Goal: Book appointment/travel/reservation

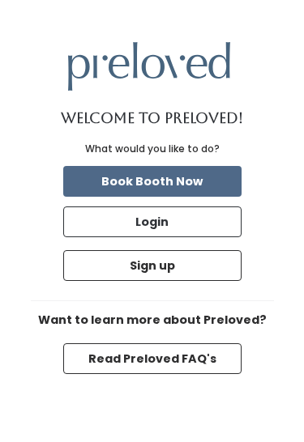
click at [208, 177] on button "Book Booth Now" at bounding box center [152, 181] width 178 height 31
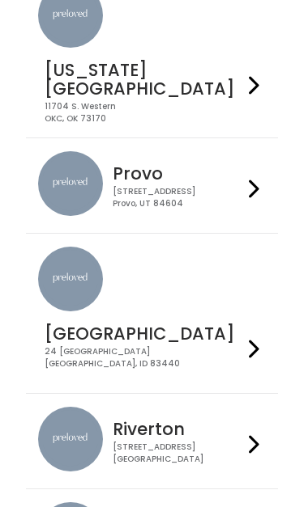
scroll to position [638, 0]
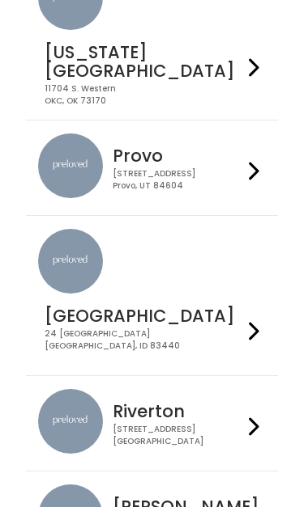
click at [205, 424] on div "[STREET_ADDRESS]" at bounding box center [177, 435] width 129 height 23
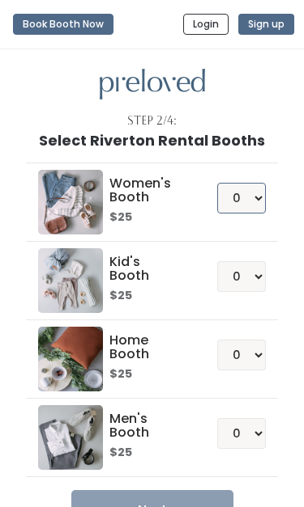
click at [261, 196] on select "0 1 2 3 4" at bounding box center [241, 198] width 49 height 31
select select "1"
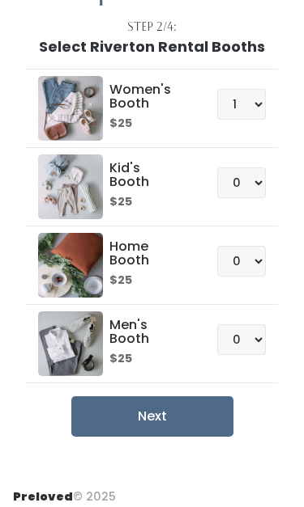
scroll to position [104, 0]
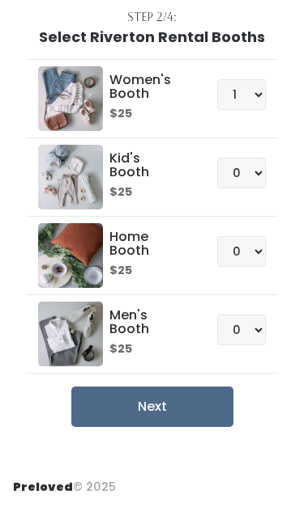
click at [121, 401] on button "Next" at bounding box center [152, 407] width 162 height 40
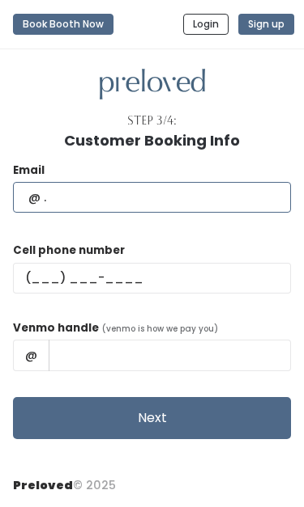
click at [205, 199] on input "text" at bounding box center [152, 197] width 278 height 31
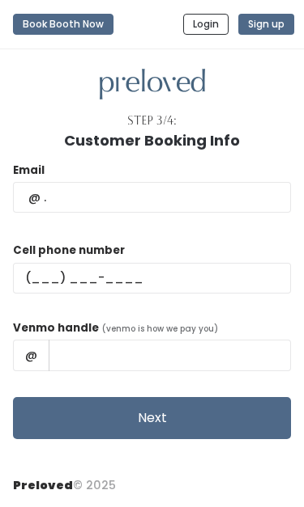
type input "sheyennebarlow08@gmail.com"
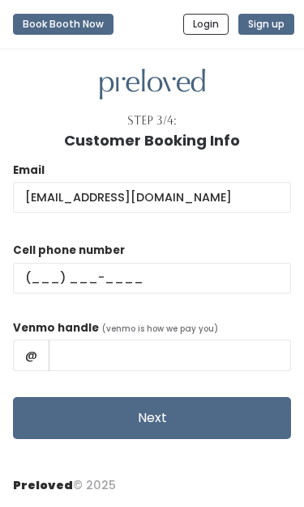
type input "(801) 718-6463"
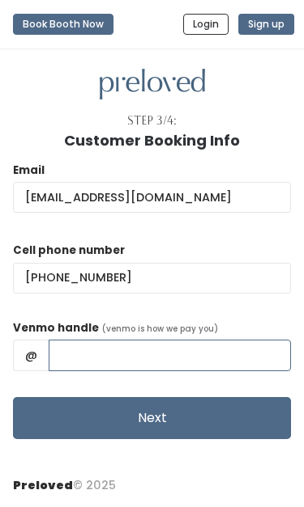
click at [82, 359] on input "text" at bounding box center [170, 355] width 242 height 31
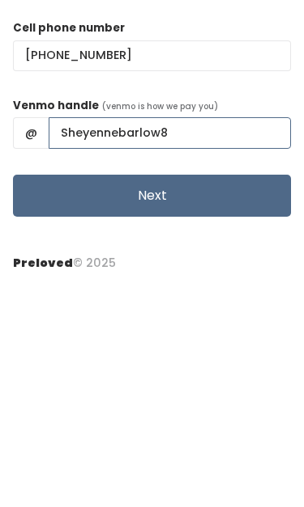
type input "Sheyennebarlow8"
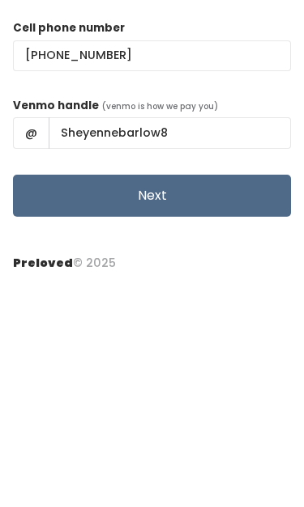
click at [236, 397] on button "Next" at bounding box center [152, 418] width 278 height 42
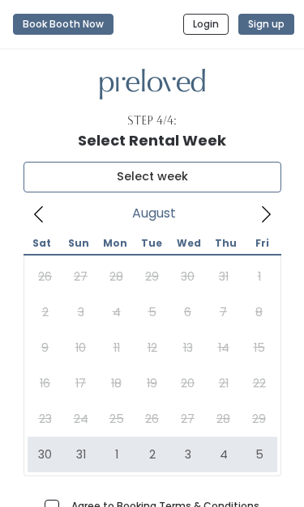
type input "[DATE] to [DATE]"
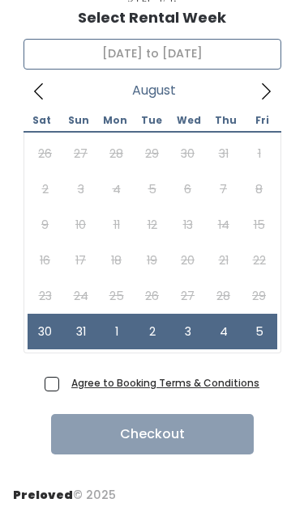
scroll to position [130, 0]
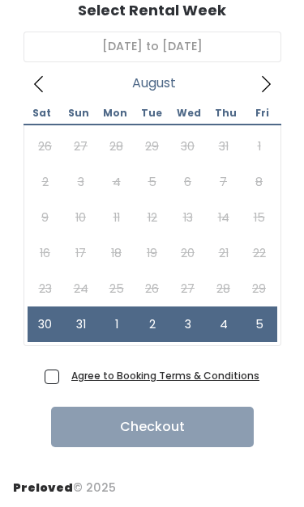
click at [65, 377] on span "Agree to Booking Terms & Conditions" at bounding box center [162, 375] width 194 height 16
click at [65, 377] on input "Agree to Booking Terms & Conditions" at bounding box center [70, 372] width 11 height 11
checkbox input "true"
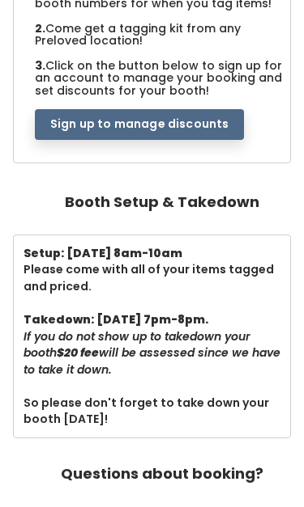
scroll to position [426, 0]
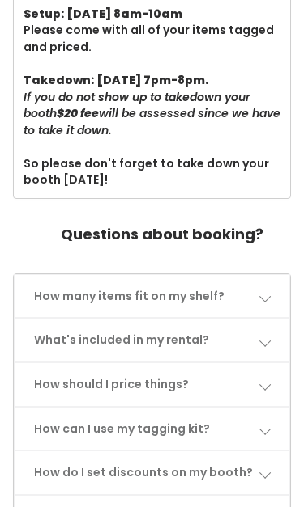
click at [259, 276] on link "How many items fit on my shelf?" at bounding box center [152, 297] width 274 height 43
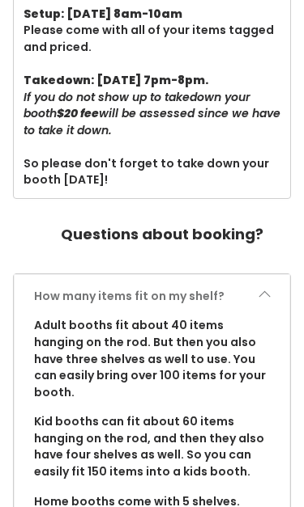
scroll to position [652, 0]
click at [251, 285] on link "How many items fit on my shelf?" at bounding box center [152, 296] width 274 height 43
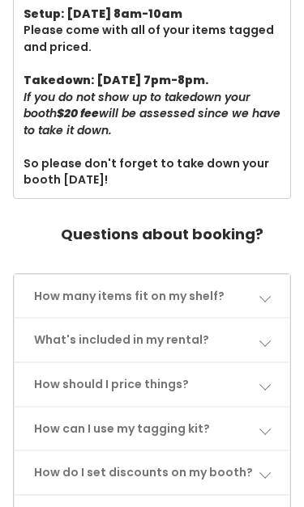
click at [255, 279] on link "How many items fit on my shelf?" at bounding box center [152, 296] width 274 height 43
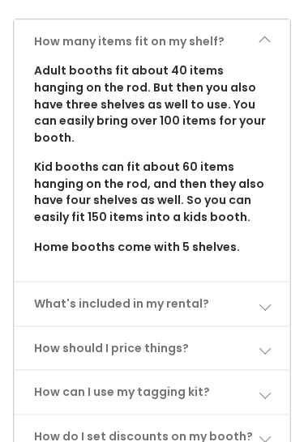
scroll to position [906, 0]
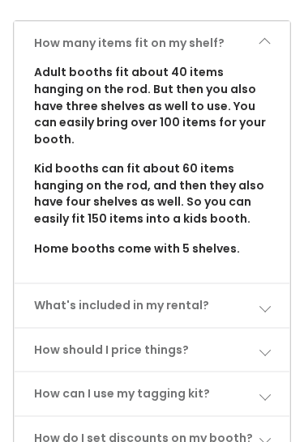
click at [265, 284] on link "What's included in my rental?" at bounding box center [152, 305] width 274 height 43
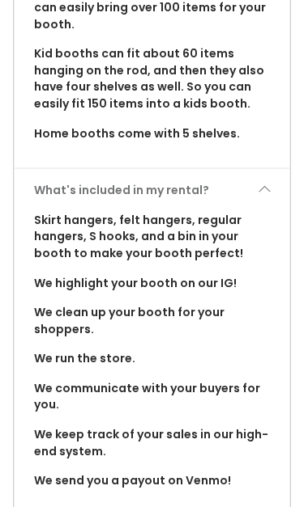
scroll to position [1023, 0]
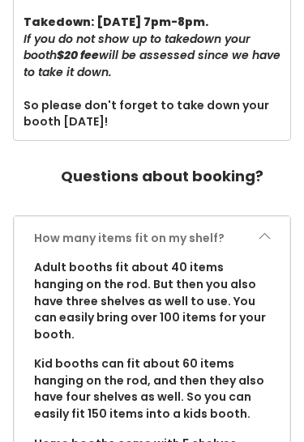
click at [261, 233] on span at bounding box center [263, 238] width 11 height 11
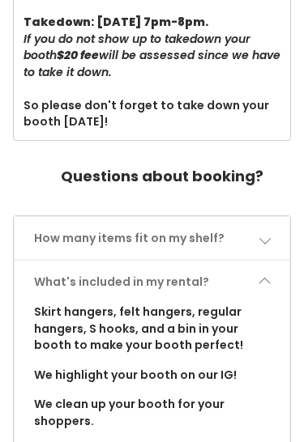
click at [254, 264] on link "What's included in my rental?" at bounding box center [152, 282] width 274 height 43
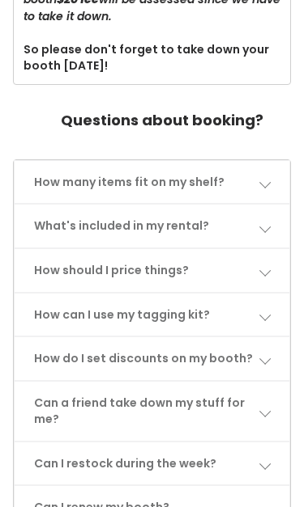
scroll to position [768, 0]
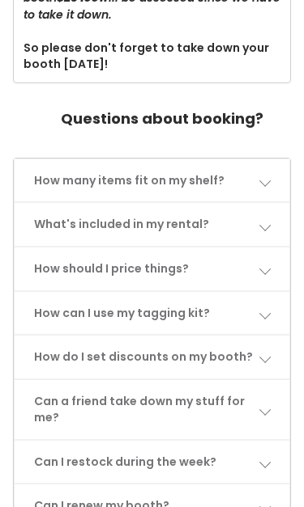
click at [247, 339] on link "How do I set discounts on my booth?" at bounding box center [152, 357] width 274 height 43
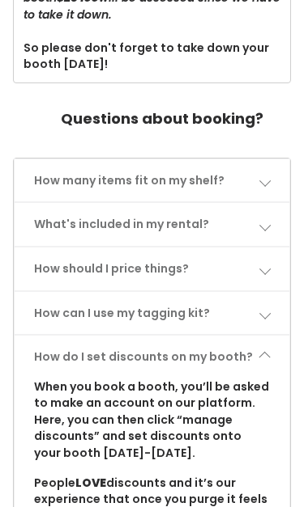
click at [257, 340] on link "How do I set discounts on my booth?" at bounding box center [152, 357] width 274 height 43
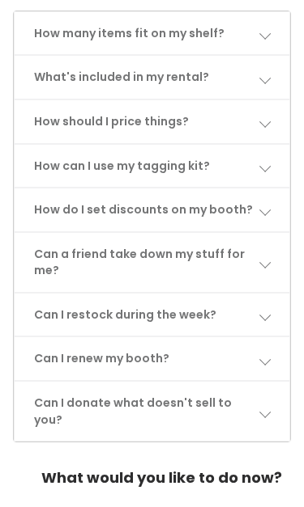
scroll to position [915, 0]
click at [245, 299] on link "Can I restock during the week?" at bounding box center [152, 315] width 274 height 43
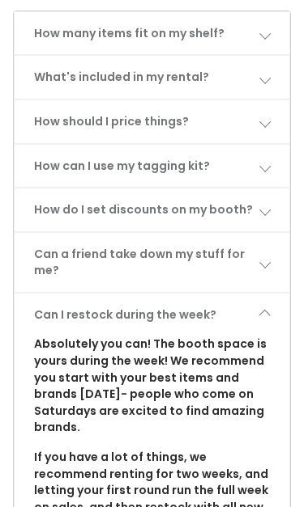
click at [248, 295] on link "Can I restock during the week?" at bounding box center [152, 315] width 274 height 43
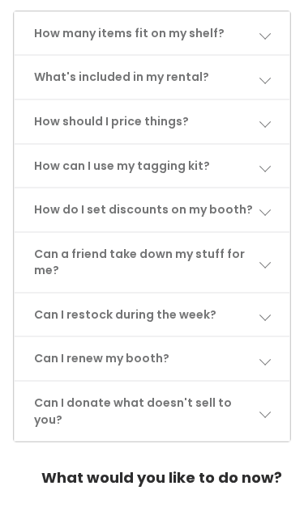
click at [214, 342] on link "Can I renew my booth?" at bounding box center [152, 359] width 274 height 43
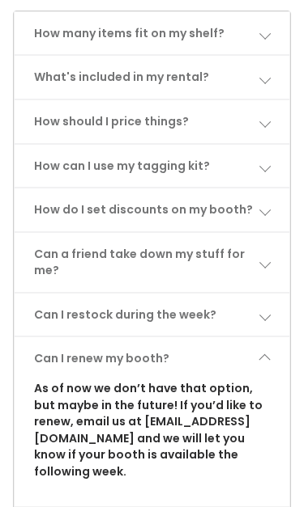
click at [257, 339] on link "Can I renew my booth?" at bounding box center [152, 359] width 274 height 43
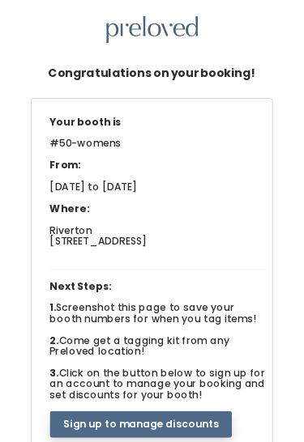
scroll to position [0, 0]
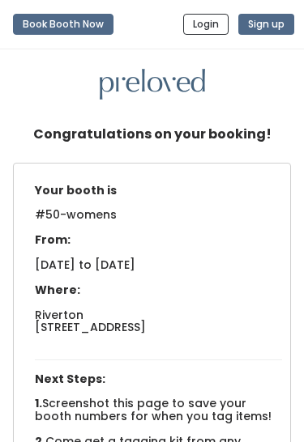
click at [203, 21] on button "Login" at bounding box center [205, 24] width 45 height 21
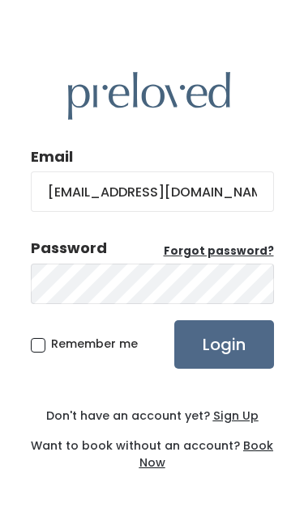
scroll to position [0, 2]
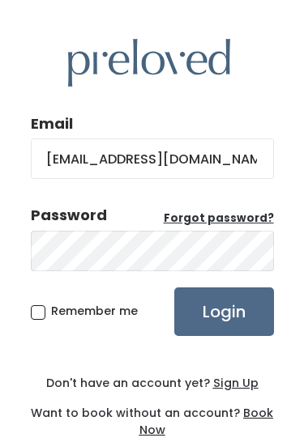
click at [155, 155] on input "[EMAIL_ADDRESS][DOMAIN_NAME]" at bounding box center [152, 158] width 243 height 40
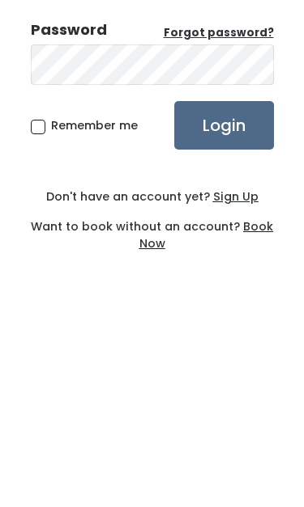
click at [226, 389] on u "Sign Up" at bounding box center [235, 397] width 45 height 16
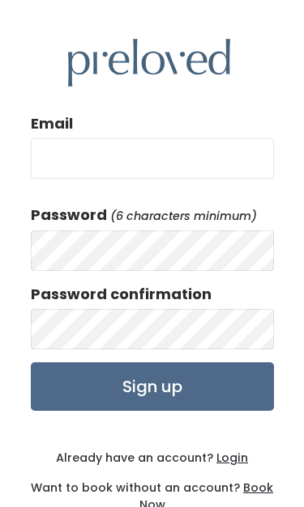
click at [216, 149] on input "Email" at bounding box center [152, 158] width 243 height 40
type input "sheyennebarlow08@gmail.com"
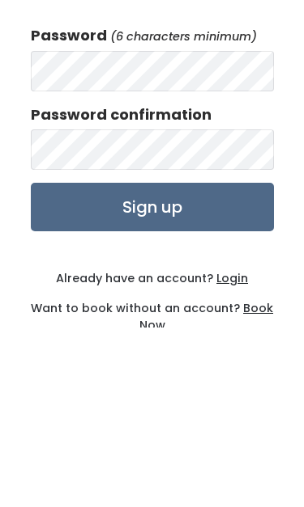
click at [223, 363] on input "Sign up" at bounding box center [152, 387] width 243 height 49
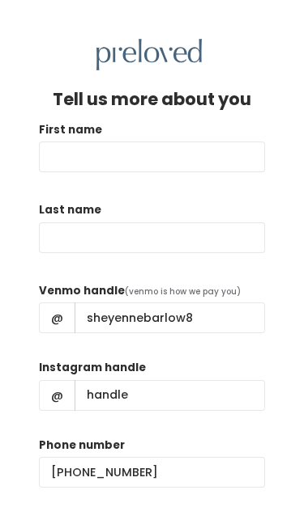
click at [218, 152] on input "First name" at bounding box center [152, 157] width 226 height 31
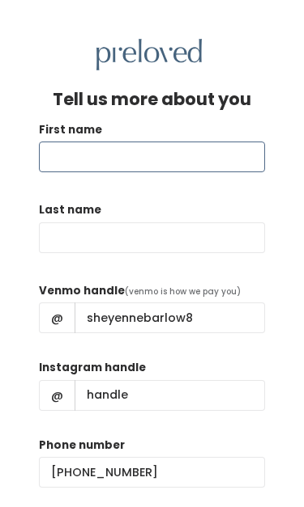
click at [190, 160] on input "First name" at bounding box center [152, 157] width 226 height 31
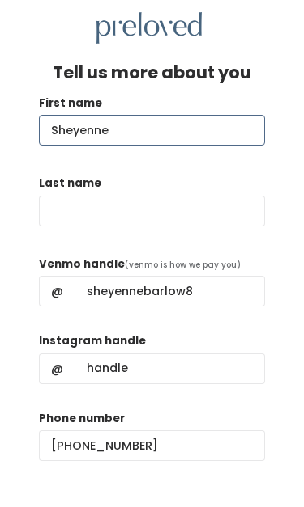
type input "Sheyenne"
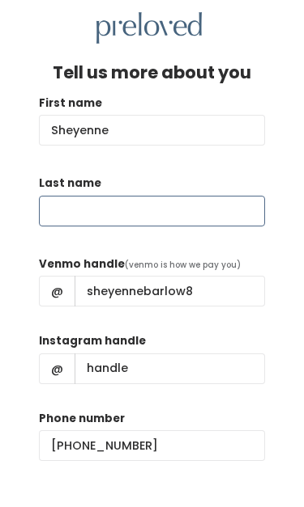
click at [169, 223] on input "Last name" at bounding box center [152, 238] width 226 height 31
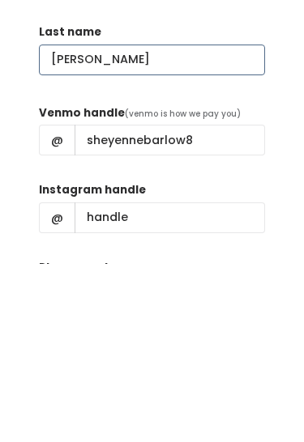
type input "Barlow"
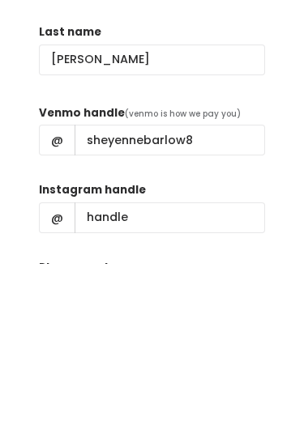
scroll to position [119, 0]
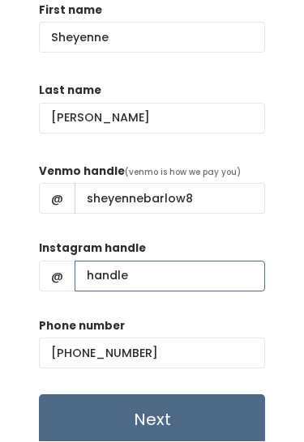
click at [242, 270] on input "Instagram handle" at bounding box center [169, 276] width 190 height 31
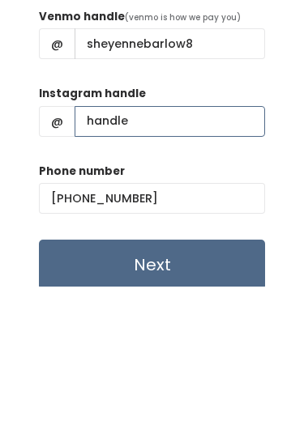
click at [212, 261] on input "Instagram handle" at bounding box center [169, 276] width 190 height 31
type input "S"
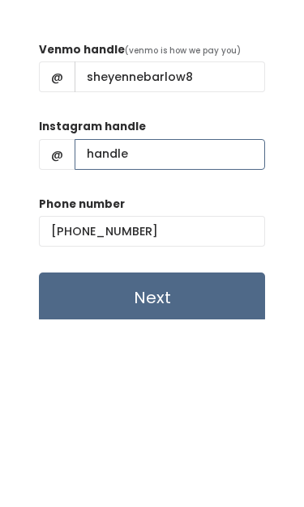
scroll to position [70, 0]
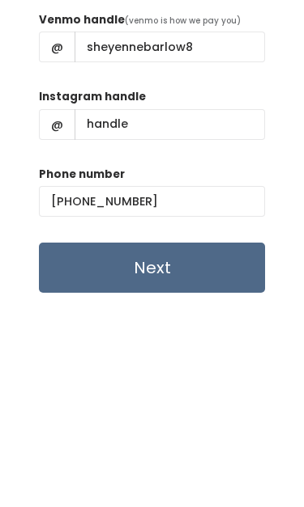
click at [202, 444] on input "Next" at bounding box center [152, 469] width 226 height 50
